Goal: Navigation & Orientation: Find specific page/section

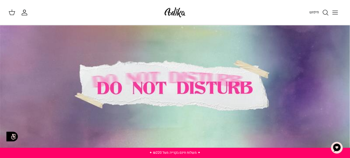
click at [337, 11] on icon "Toggle menu" at bounding box center [335, 12] width 7 height 7
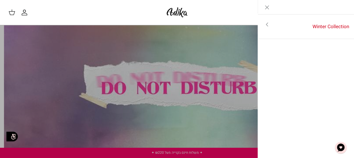
click at [269, 24] on icon "Toggle menu" at bounding box center [267, 24] width 7 height 7
click at [344, 8] on icon "Left" at bounding box center [345, 7] width 7 height 7
click at [266, 7] on line "Close" at bounding box center [266, 7] width 3 height 3
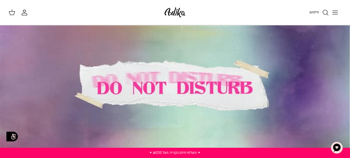
click at [314, 12] on span "חיפוש" at bounding box center [314, 11] width 10 height 5
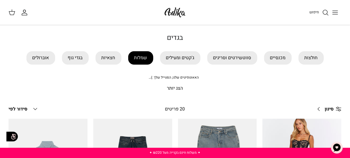
click at [134, 56] on link "שמלות" at bounding box center [140, 57] width 25 height 13
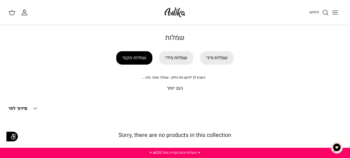
click at [147, 63] on link "שמלות מקסי" at bounding box center [134, 57] width 36 height 13
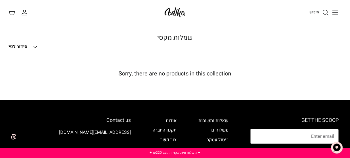
click at [338, 12] on icon "Toggle menu" at bounding box center [335, 12] width 7 height 7
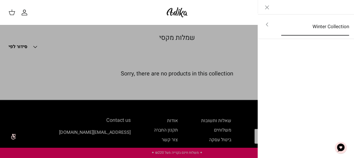
click at [323, 29] on link "Winter Collection" at bounding box center [315, 27] width 78 height 18
click at [325, 26] on link "לכל הפריטים" at bounding box center [306, 25] width 91 height 14
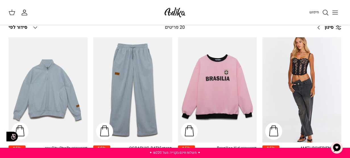
scroll to position [57, 0]
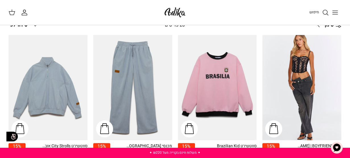
click at [327, 26] on span "סינון" at bounding box center [329, 25] width 9 height 7
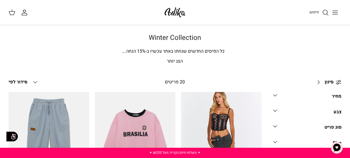
scroll to position [0, 0]
